Goal: Transaction & Acquisition: Obtain resource

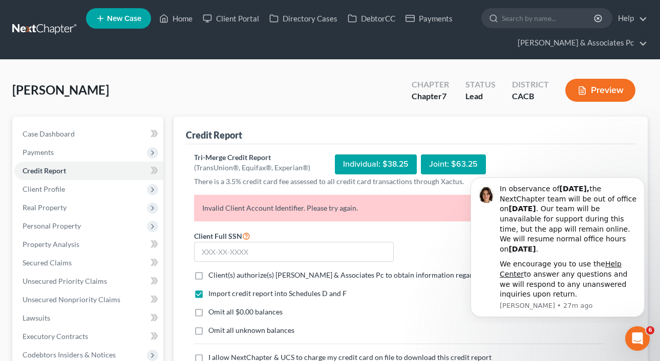
click at [373, 164] on div "Individual: $38.25" at bounding box center [376, 165] width 82 height 20
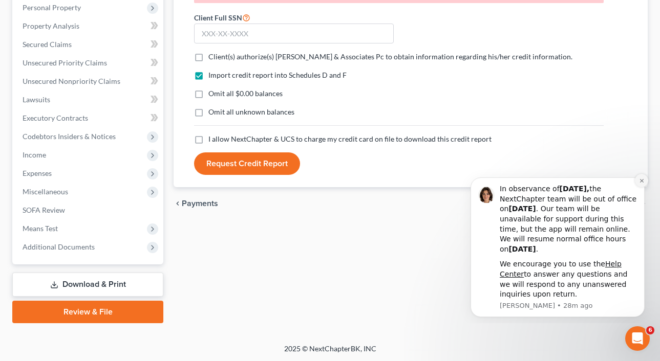
click at [643, 180] on icon "Dismiss notification" at bounding box center [642, 181] width 6 height 6
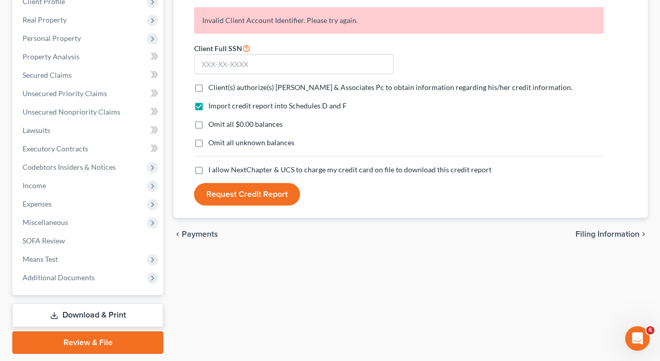
scroll to position [186, 0]
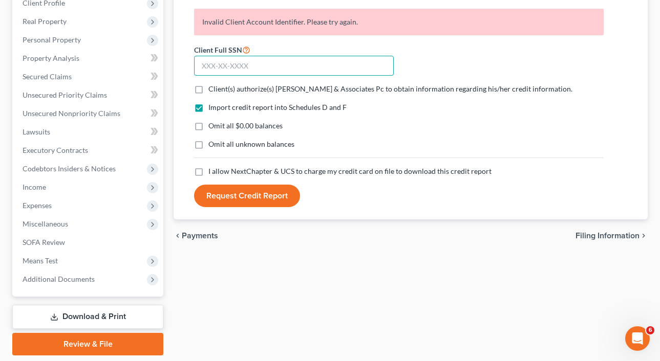
click at [314, 69] on input "text" at bounding box center [294, 66] width 200 height 20
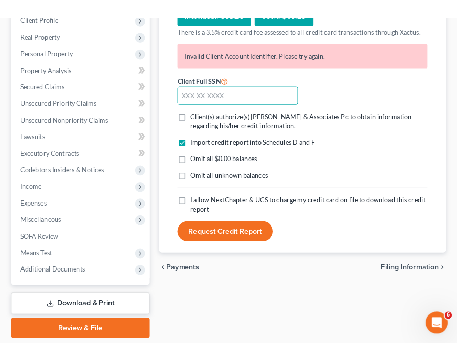
scroll to position [129, 0]
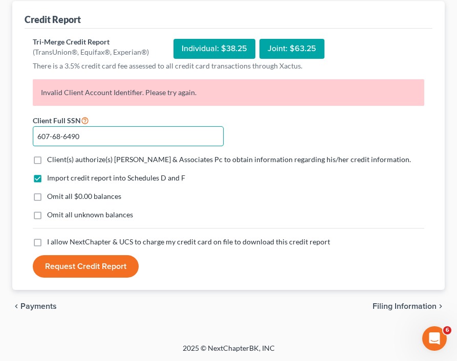
type input "607-68-6490"
click at [47, 159] on label "Client(s) authorize(s) A G Assanti & Associates Pc to obtain information regard…" at bounding box center [229, 160] width 364 height 10
click at [51, 159] on input "Client(s) authorize(s) A G Assanti & Associates Pc to obtain information regard…" at bounding box center [54, 158] width 7 height 7
checkbox input "true"
click at [47, 198] on label "Omit all $0.00 balances" at bounding box center [84, 196] width 74 height 10
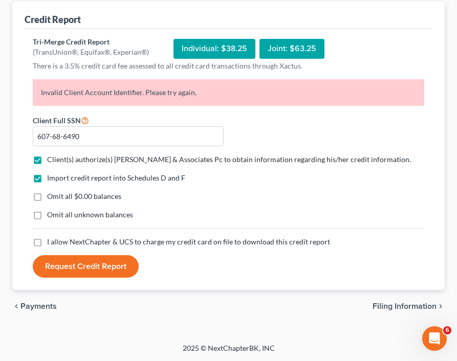
click at [51, 198] on input "Omit all $0.00 balances" at bounding box center [54, 194] width 7 height 7
checkbox input "true"
click at [47, 242] on label "I allow NextChapter & UCS to charge my credit card on file to download this cre…" at bounding box center [188, 242] width 283 height 10
click at [51, 242] on input "I allow NextChapter & UCS to charge my credit card on file to download this cre…" at bounding box center [54, 240] width 7 height 7
checkbox input "true"
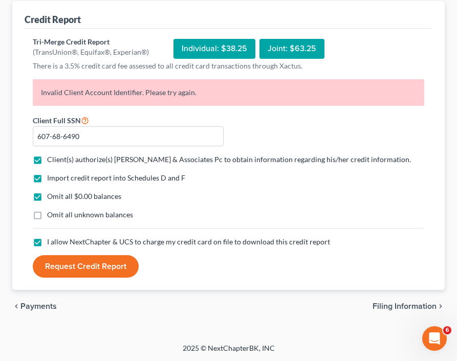
click at [66, 268] on button "Request Credit Report" at bounding box center [86, 266] width 106 height 23
click at [79, 266] on button "Request Credit Report" at bounding box center [86, 266] width 106 height 23
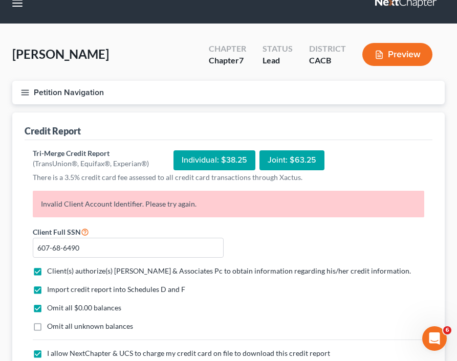
scroll to position [0, 0]
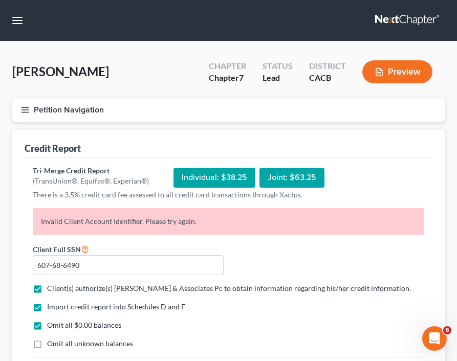
click at [407, 17] on link at bounding box center [408, 20] width 66 height 18
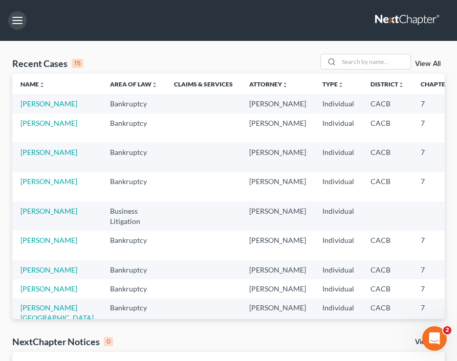
click at [22, 19] on button "button" at bounding box center [17, 20] width 18 height 18
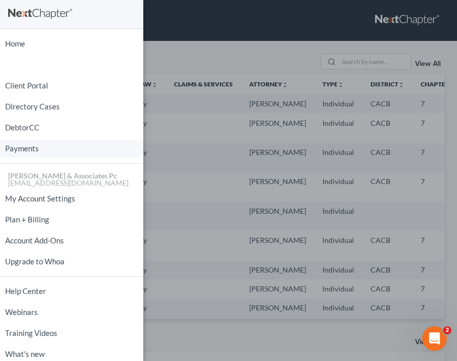
click at [24, 151] on link "Payments" at bounding box center [71, 149] width 143 height 18
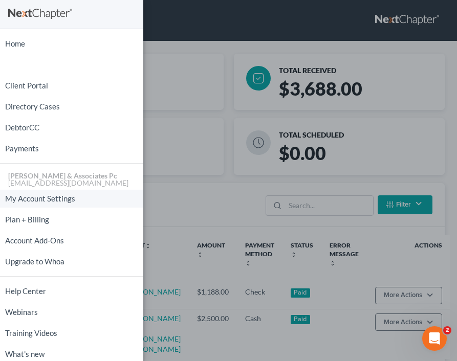
click at [57, 199] on link "My Account Settings" at bounding box center [71, 199] width 143 height 18
select select "29"
select select "4"
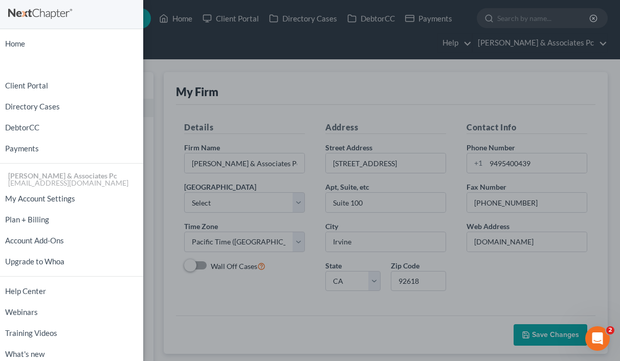
click at [253, 35] on div "Home New Case Client Portal Directory Cases DebtorCC Payments [PERSON_NAME] & A…" at bounding box center [310, 180] width 620 height 361
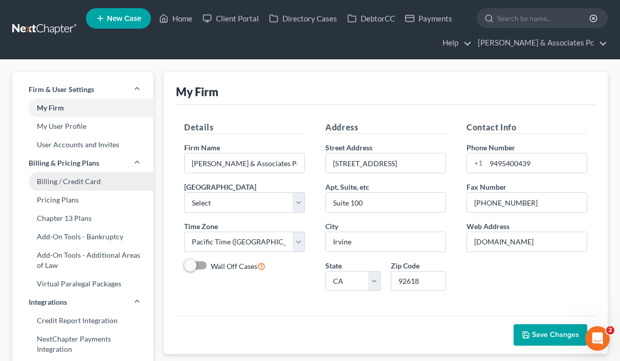
click at [73, 180] on link "Billing / Credit Card" at bounding box center [82, 181] width 141 height 18
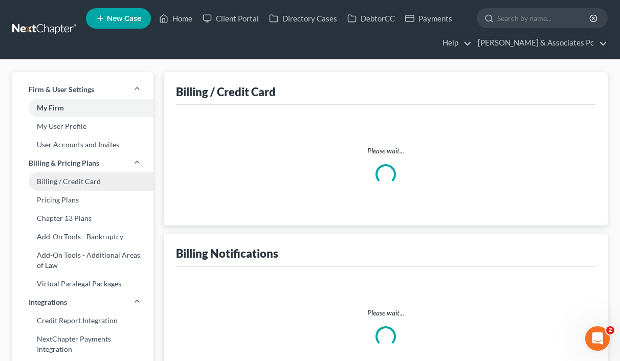
select select "4"
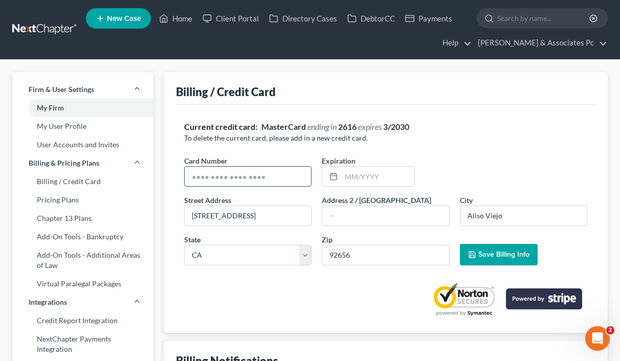
click at [254, 179] on input "text" at bounding box center [248, 176] width 126 height 19
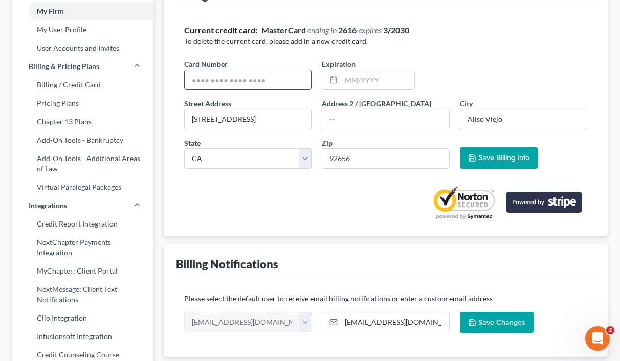
scroll to position [18, 0]
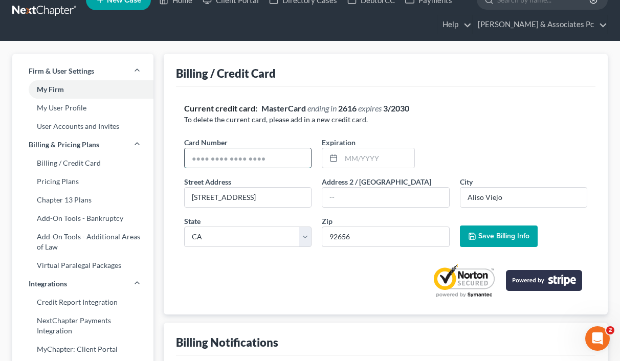
click at [292, 156] on input "text" at bounding box center [248, 157] width 126 height 19
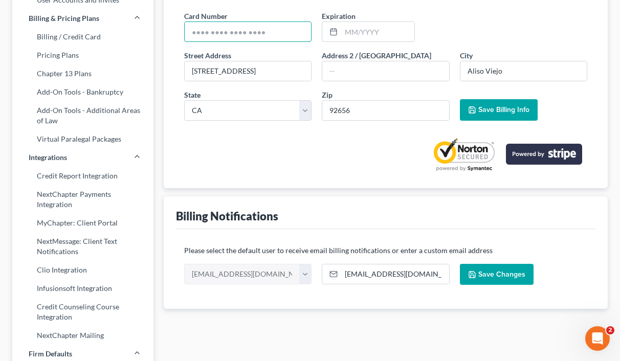
scroll to position [0, 0]
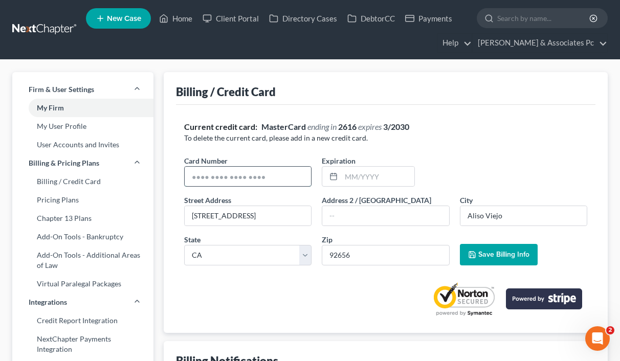
click at [268, 181] on input "text" at bounding box center [248, 176] width 126 height 19
type input "[CREDIT_CARD_NUMBER]"
type input "08/2030"
click at [457, 255] on span "Save Billing Info" at bounding box center [504, 254] width 51 height 9
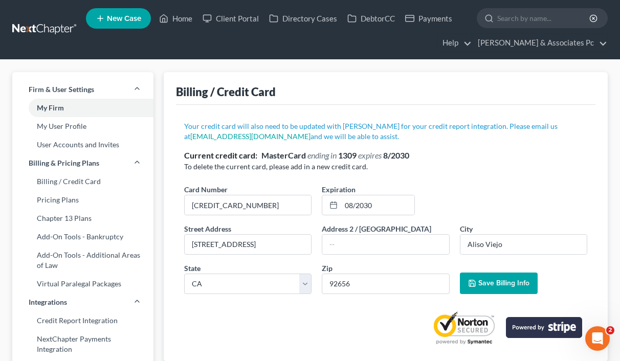
click at [54, 29] on link at bounding box center [45, 29] width 66 height 18
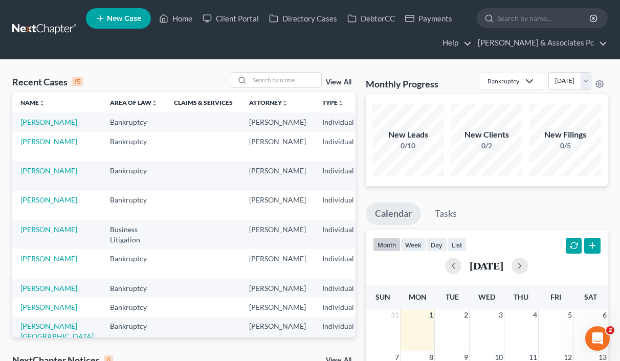
click at [36, 127] on td "[PERSON_NAME]" at bounding box center [57, 122] width 90 height 19
click at [37, 124] on link "[PERSON_NAME]" at bounding box center [48, 122] width 57 height 9
select select "0"
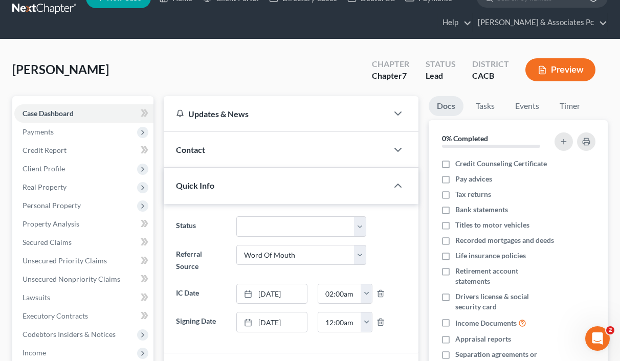
scroll to position [27, 0]
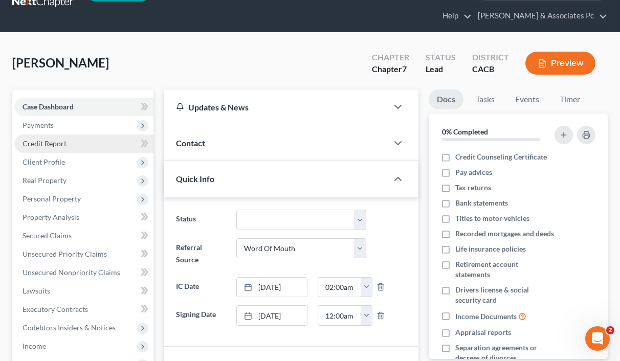
click at [64, 143] on span "Credit Report" at bounding box center [45, 143] width 44 height 9
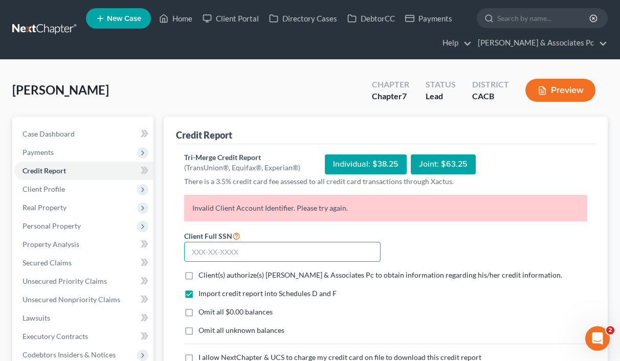
click at [221, 251] on input "text" at bounding box center [282, 252] width 197 height 20
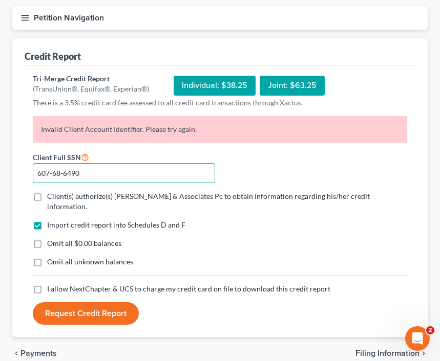
scroll to position [95, 0]
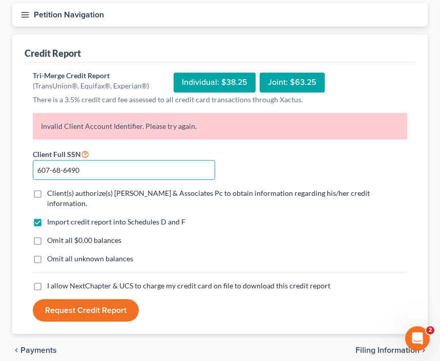
type input "607-68-6490"
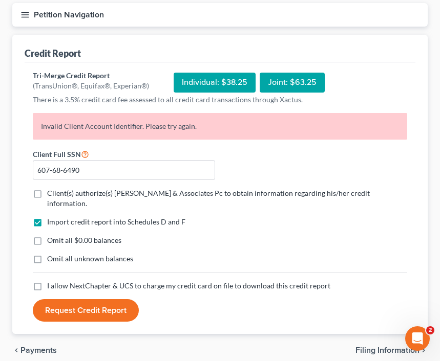
click at [47, 193] on label "Client(s) authorize(s) A G Assanti & Associates Pc to obtain information regard…" at bounding box center [227, 198] width 360 height 20
click at [51, 193] on input "Client(s) authorize(s) A G Assanti & Associates Pc to obtain information regard…" at bounding box center [54, 191] width 7 height 7
checkbox input "true"
click at [47, 235] on label "Omit all $0.00 balances" at bounding box center [84, 240] width 74 height 10
click at [51, 235] on input "Omit all $0.00 balances" at bounding box center [54, 238] width 7 height 7
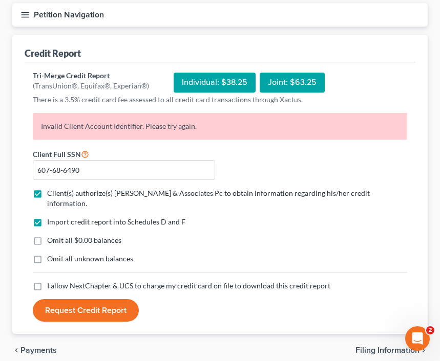
checkbox input "true"
click at [47, 281] on label "I allow NextChapter & UCS to charge my credit card on file to download this cre…" at bounding box center [188, 286] width 283 height 10
click at [51, 281] on input "I allow NextChapter & UCS to charge my credit card on file to download this cre…" at bounding box center [54, 284] width 7 height 7
checkbox input "true"
click at [87, 299] on button "Request Credit Report" at bounding box center [86, 310] width 106 height 23
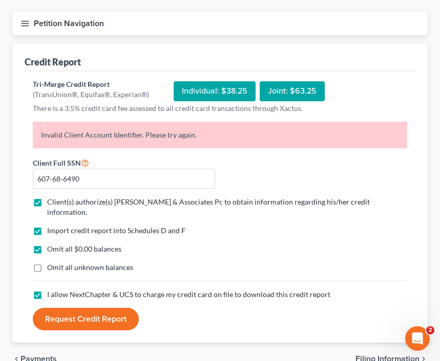
scroll to position [129, 0]
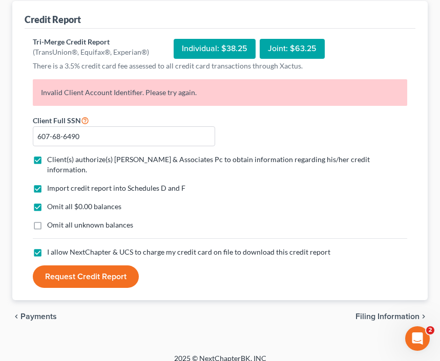
click at [79, 266] on button "Request Credit Report" at bounding box center [86, 277] width 106 height 23
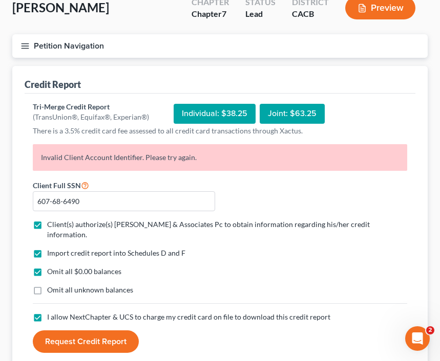
scroll to position [72, 0]
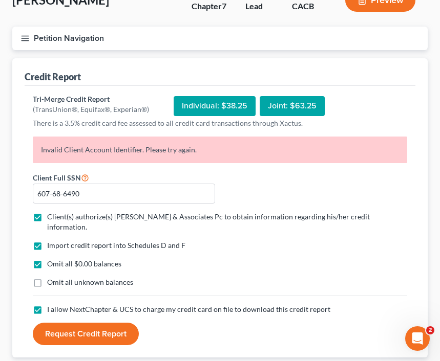
click at [107, 329] on button "Request Credit Report" at bounding box center [86, 334] width 106 height 23
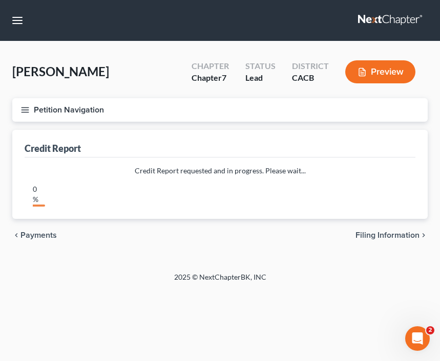
scroll to position [0, 0]
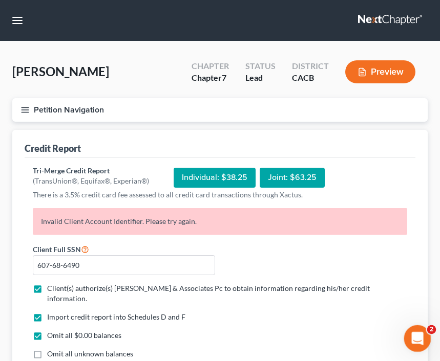
click at [411, 331] on div "Open Intercom Messenger" at bounding box center [416, 337] width 34 height 34
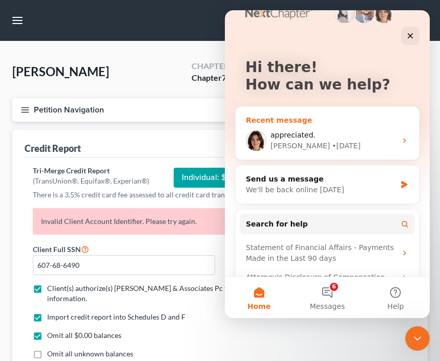
scroll to position [30, 0]
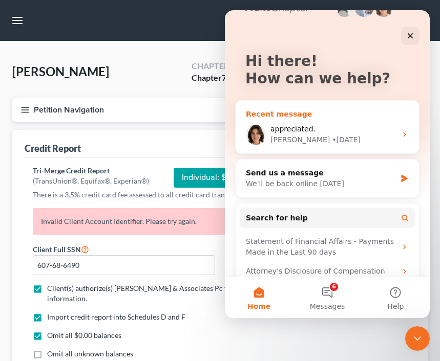
click at [291, 138] on div "Emma • 3d ago" at bounding box center [333, 140] width 126 height 11
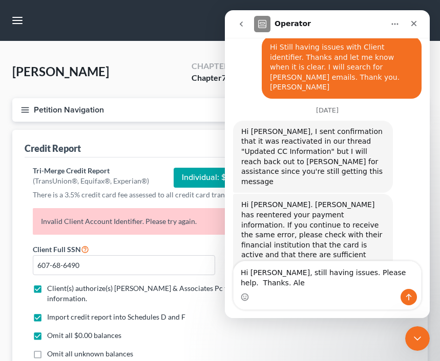
scroll to position [819, 0]
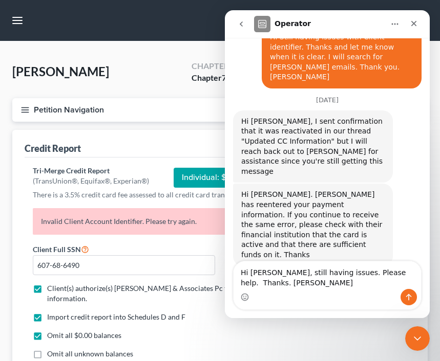
type textarea "Hi Emma, still having issues. Please help. Thanks. Alex"
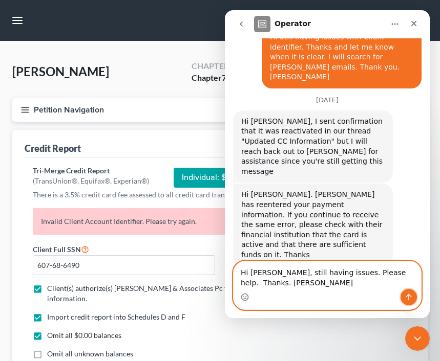
click at [413, 292] on button "Send a message…" at bounding box center [408, 297] width 16 height 16
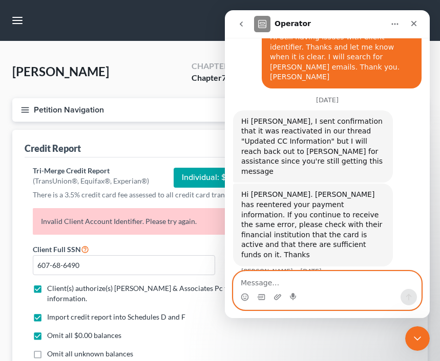
scroll to position [864, 0]
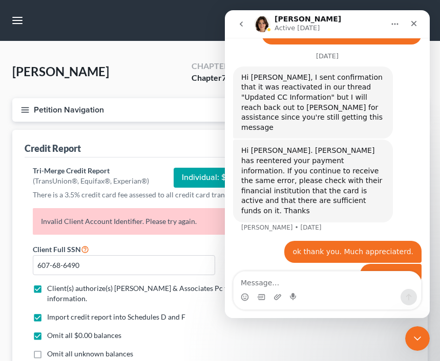
click at [167, 147] on div "Credit Report" at bounding box center [220, 144] width 391 height 28
